Goal: Information Seeking & Learning: Learn about a topic

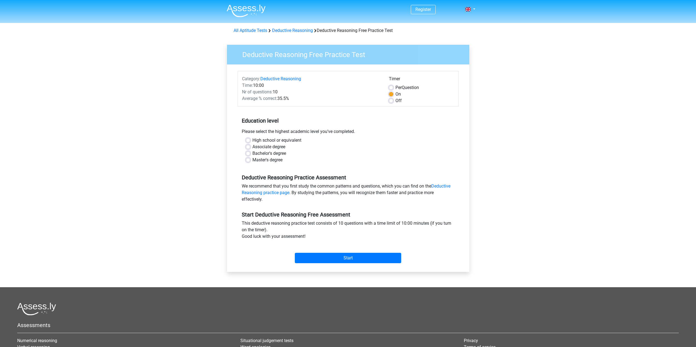
click at [252, 154] on label "Bachelor's degree" at bounding box center [269, 153] width 34 height 7
click at [248, 154] on input "Bachelor's degree" at bounding box center [248, 152] width 4 height 5
radio input "true"
click at [342, 254] on input "Start" at bounding box center [348, 258] width 106 height 10
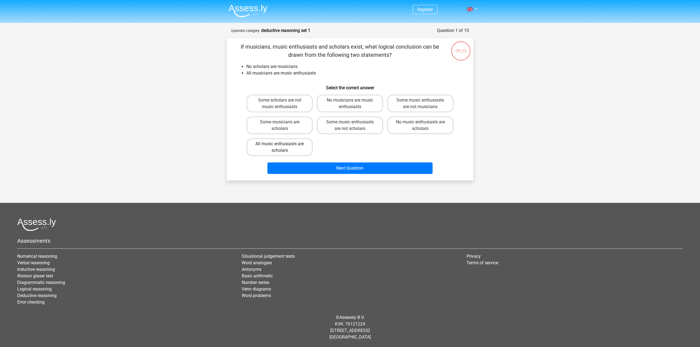
click at [280, 148] on label "All music enthusiasts are scholars" at bounding box center [280, 147] width 66 height 17
click at [280, 148] on input "All music enthusiasts are scholars" at bounding box center [282, 146] width 4 height 4
radio input "true"
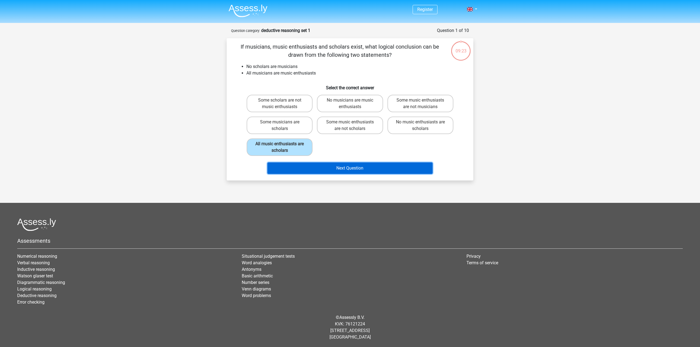
click at [300, 165] on button "Next Question" at bounding box center [349, 168] width 165 height 11
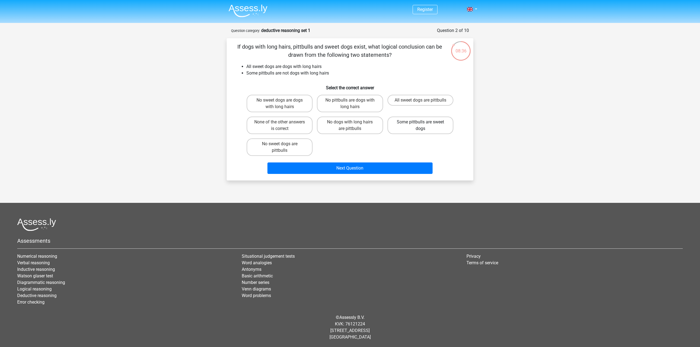
click at [415, 127] on label "Some pittbulls are sweet dogs" at bounding box center [420, 125] width 66 height 17
click at [420, 126] on input "Some pittbulls are sweet dogs" at bounding box center [422, 124] width 4 height 4
radio input "true"
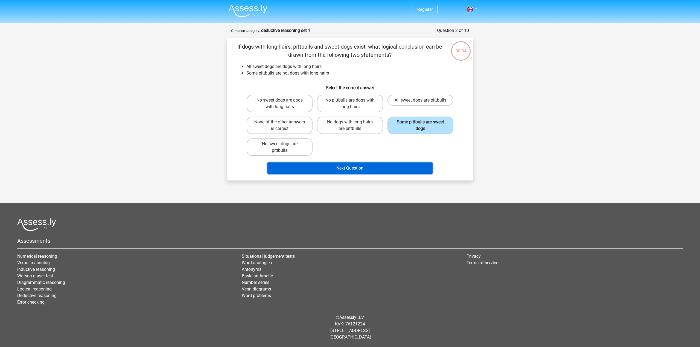
click at [350, 168] on button "Next Question" at bounding box center [349, 168] width 165 height 11
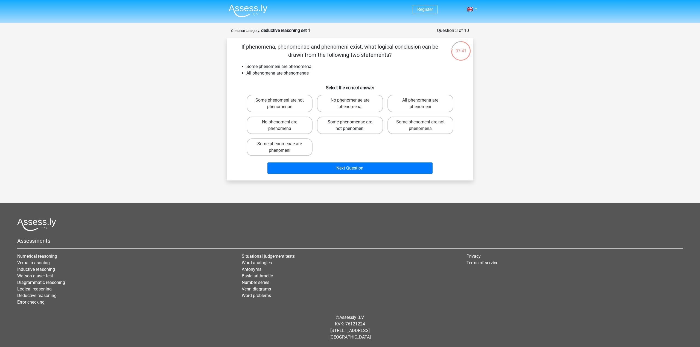
click at [363, 132] on label "Some phenomenae are not phenomeni" at bounding box center [350, 125] width 66 height 17
click at [353, 126] on input "Some phenomenae are not phenomeni" at bounding box center [352, 124] width 4 height 4
radio input "true"
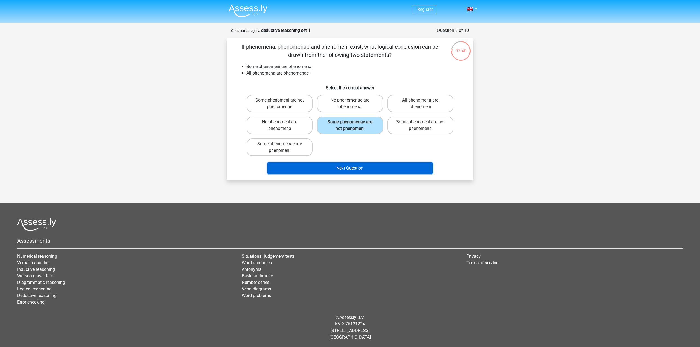
click at [354, 165] on button "Next Question" at bounding box center [349, 168] width 165 height 11
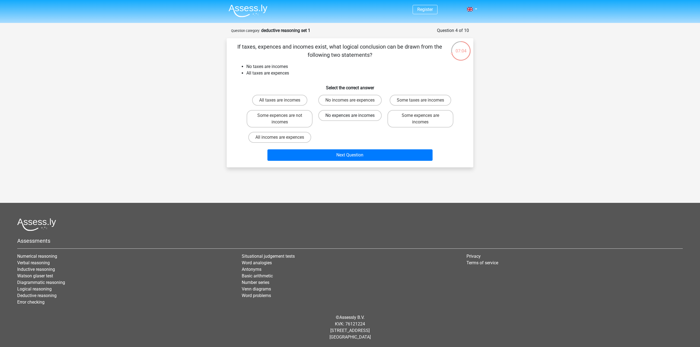
click at [362, 118] on label "No expences are incomes" at bounding box center [349, 115] width 63 height 11
click at [353, 118] on input "No expences are incomes" at bounding box center [352, 118] width 4 height 4
radio input "true"
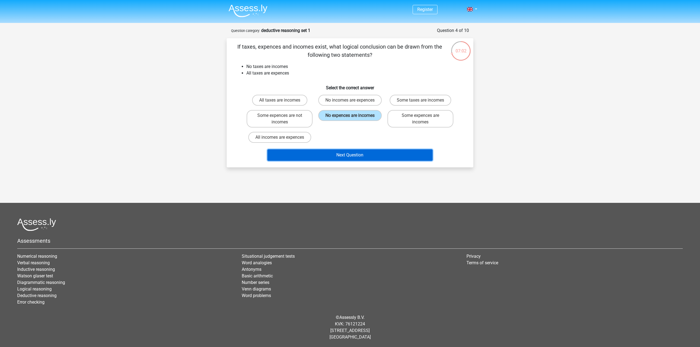
click at [361, 150] on button "Next Question" at bounding box center [349, 154] width 165 height 11
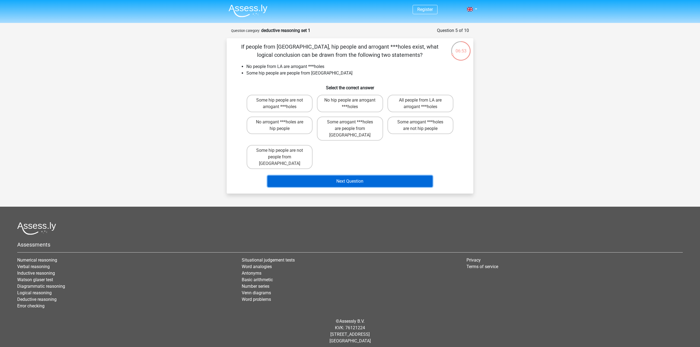
click at [354, 176] on button "Next Question" at bounding box center [349, 181] width 165 height 11
click at [300, 121] on label "No arrogant ***holes are hip people" at bounding box center [280, 125] width 66 height 17
click at [283, 122] on input "No arrogant ***holes are hip people" at bounding box center [282, 124] width 4 height 4
radio input "true"
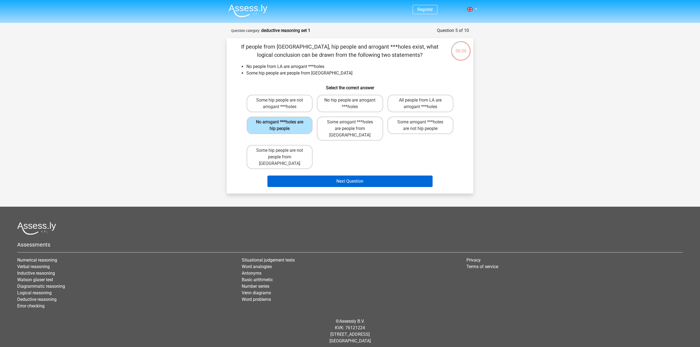
drag, startPoint x: 340, startPoint y: 158, endPoint x: 343, endPoint y: 168, distance: 10.7
click at [343, 168] on div "If people from [GEOGRAPHIC_DATA], hip people and arrogant ***holes exist, what …" at bounding box center [350, 116] width 242 height 147
click at [343, 176] on button "Next Question" at bounding box center [349, 181] width 165 height 11
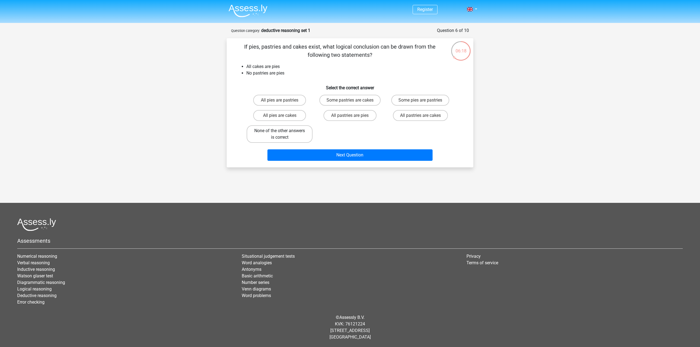
click at [297, 130] on label "None of the other answers is correct" at bounding box center [280, 133] width 66 height 17
click at [283, 131] on input "None of the other answers is correct" at bounding box center [282, 133] width 4 height 4
radio input "true"
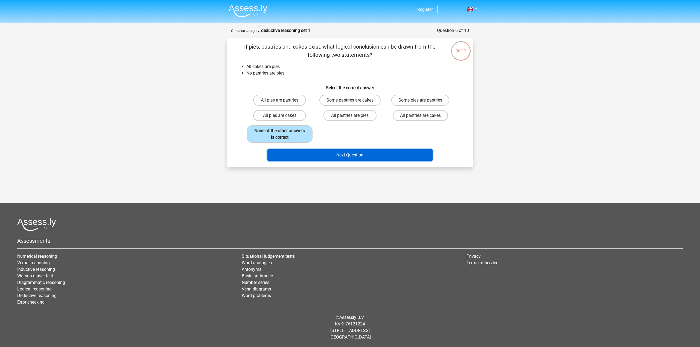
click at [362, 153] on button "Next Question" at bounding box center [349, 154] width 165 height 11
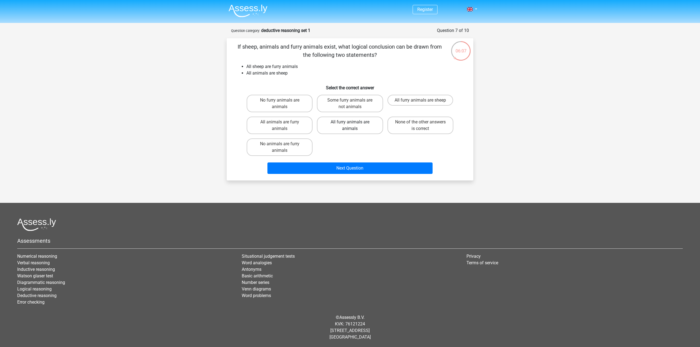
click at [354, 127] on label "All furry animals are animals" at bounding box center [350, 125] width 66 height 17
click at [353, 126] on input "All furry animals are animals" at bounding box center [352, 124] width 4 height 4
radio input "true"
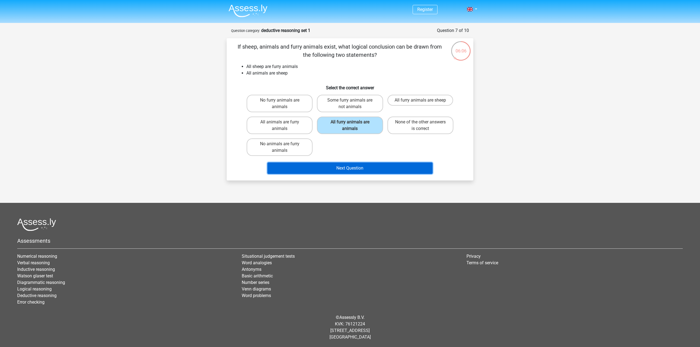
click at [355, 170] on button "Next Question" at bounding box center [349, 168] width 165 height 11
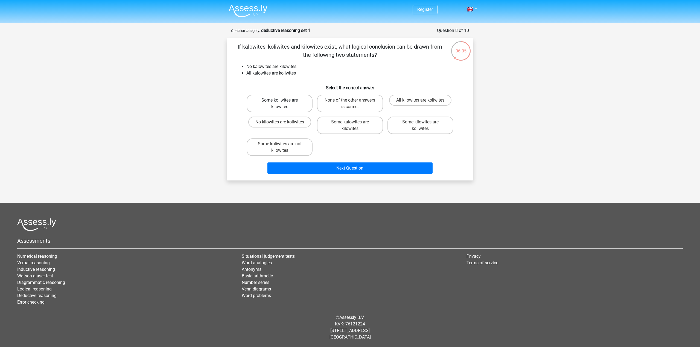
click at [295, 107] on label "Some koliwites are kilowites" at bounding box center [280, 103] width 66 height 17
click at [283, 104] on input "Some koliwites are kilowites" at bounding box center [282, 102] width 4 height 4
radio input "true"
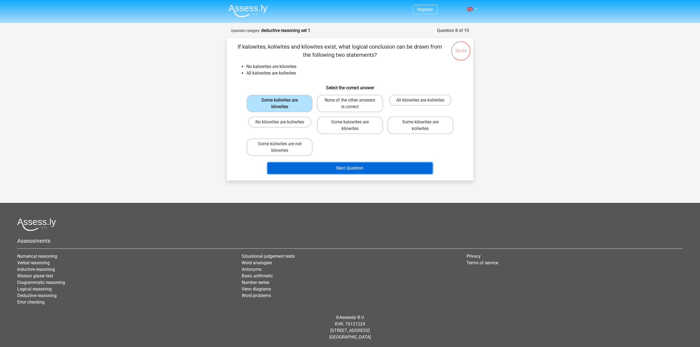
click at [350, 166] on button "Next Question" at bounding box center [349, 168] width 165 height 11
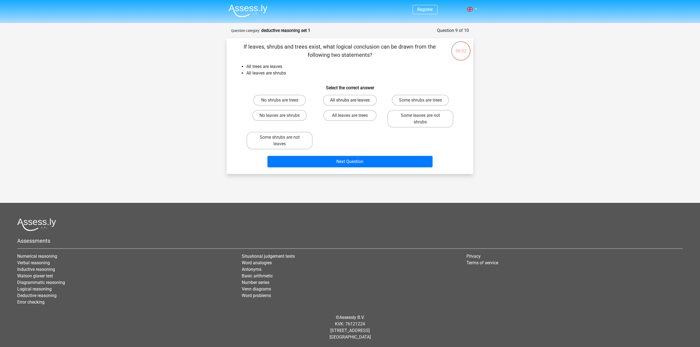
click at [357, 101] on label "All shrubs are leaves" at bounding box center [350, 100] width 54 height 11
click at [353, 101] on input "All shrubs are leaves" at bounding box center [352, 102] width 4 height 4
radio input "true"
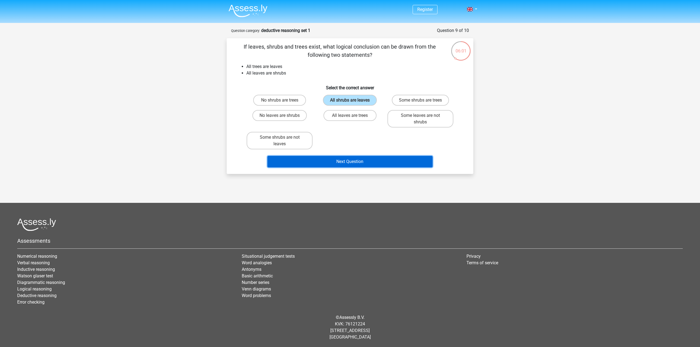
click at [353, 161] on button "Next Question" at bounding box center [349, 161] width 165 height 11
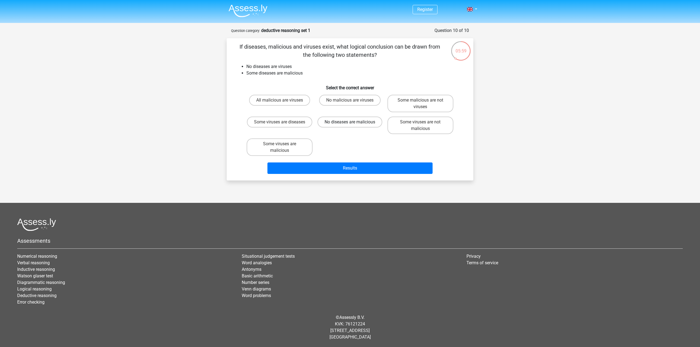
click at [342, 119] on label "No diseases are malicious" at bounding box center [349, 122] width 65 height 11
click at [350, 122] on input "No diseases are malicious" at bounding box center [352, 124] width 4 height 4
radio input "true"
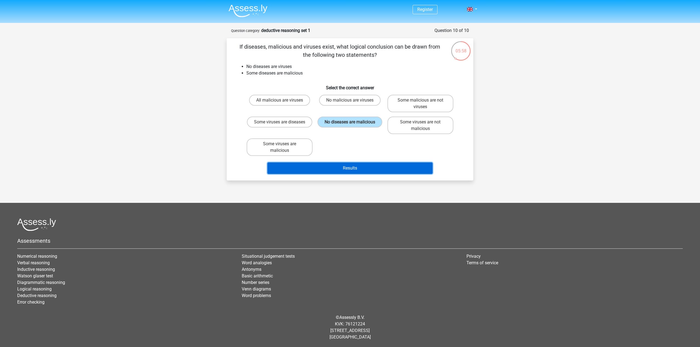
click at [359, 165] on button "Results" at bounding box center [349, 168] width 165 height 11
